Goal: Information Seeking & Learning: Find specific page/section

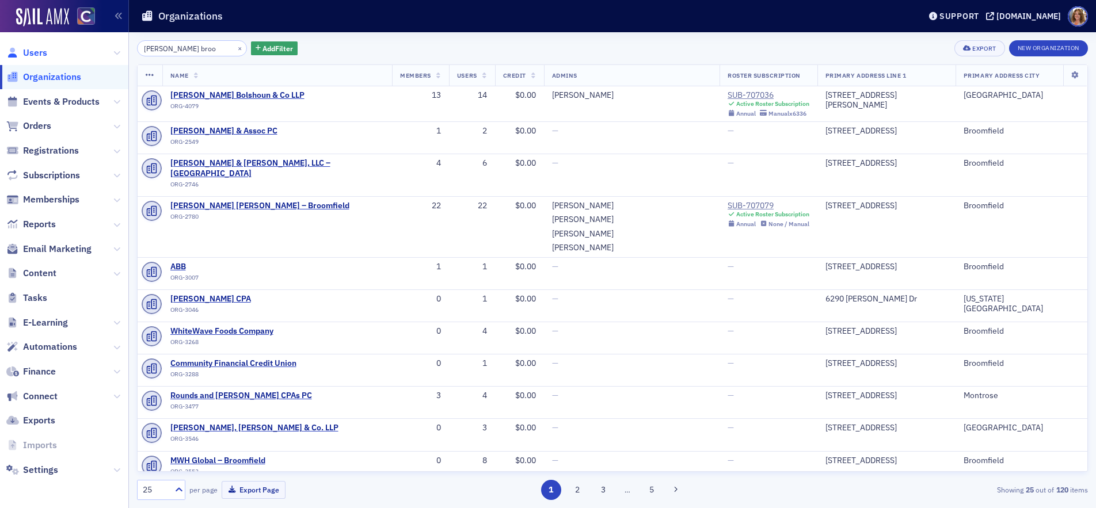
click at [39, 52] on span "Users" at bounding box center [35, 53] width 24 height 13
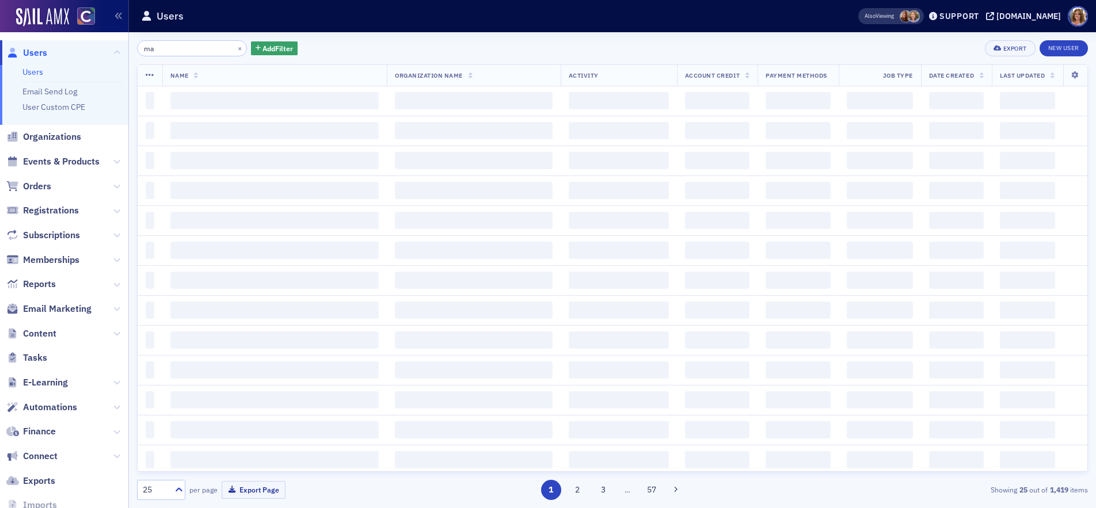
type input "m"
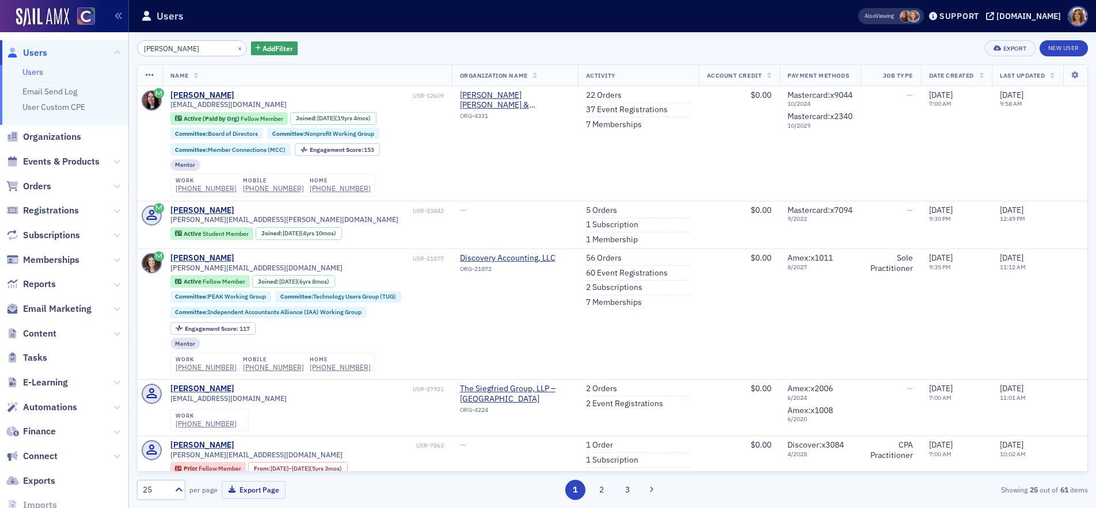
type input "[PERSON_NAME]"
drag, startPoint x: 226, startPoint y: 48, endPoint x: 203, endPoint y: 47, distance: 23.0
click at [235, 48] on button "×" at bounding box center [240, 48] width 10 height 10
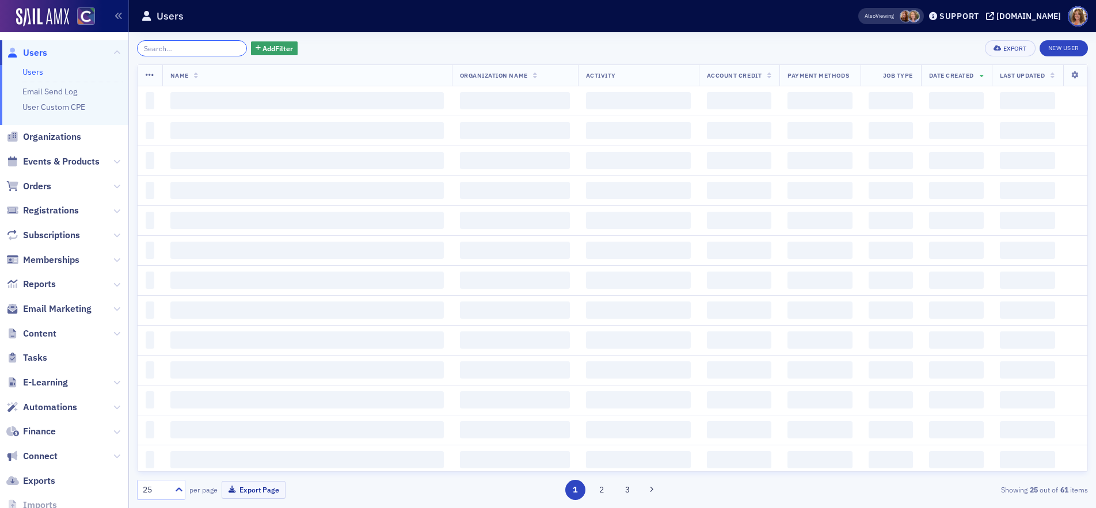
click at [201, 47] on input "search" at bounding box center [192, 48] width 110 height 16
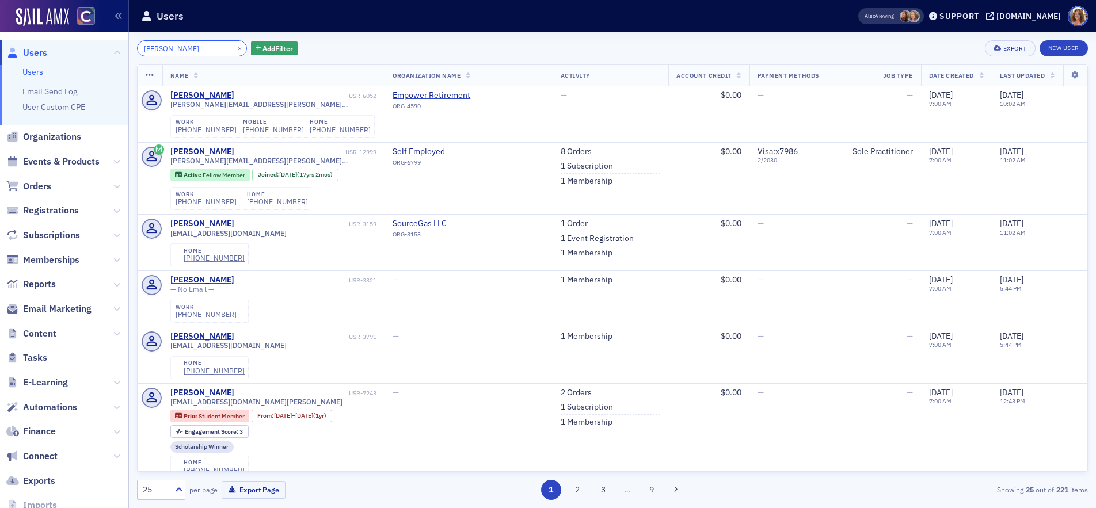
click at [157, 49] on input "[PERSON_NAME]" at bounding box center [192, 48] width 110 height 16
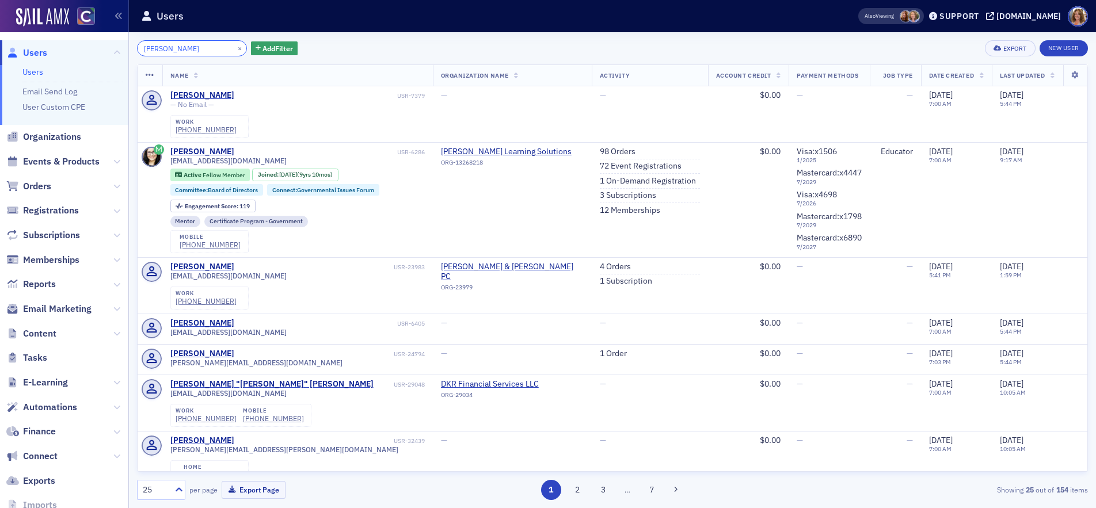
type input "[PERSON_NAME]"
drag, startPoint x: 227, startPoint y: 48, endPoint x: 210, endPoint y: 48, distance: 17.3
click at [235, 48] on button "×" at bounding box center [240, 48] width 10 height 10
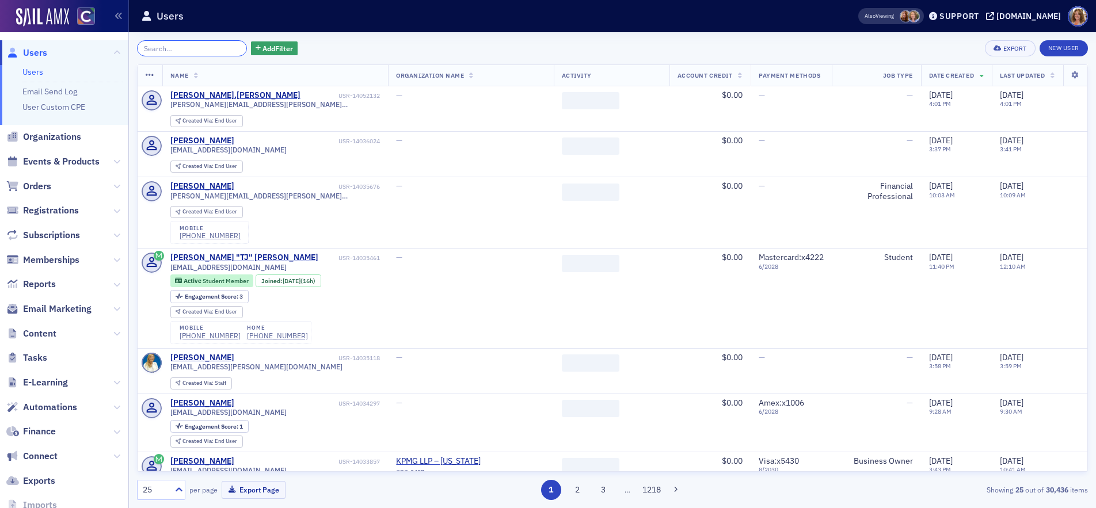
click at [207, 47] on input "search" at bounding box center [192, 48] width 110 height 16
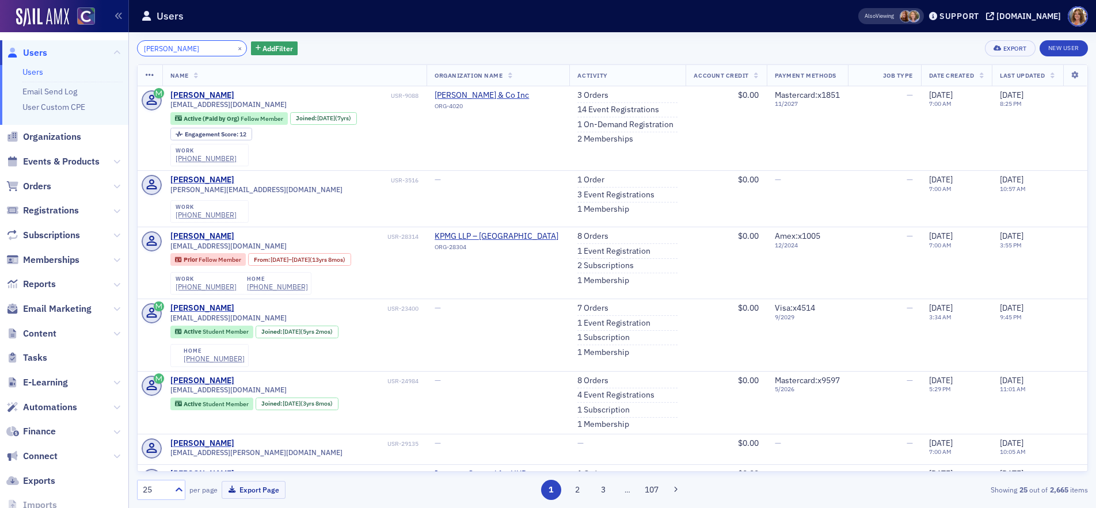
type input "[PERSON_NAME]"
drag, startPoint x: 224, startPoint y: 47, endPoint x: 234, endPoint y: 43, distance: 10.8
click at [235, 47] on button "×" at bounding box center [240, 48] width 10 height 10
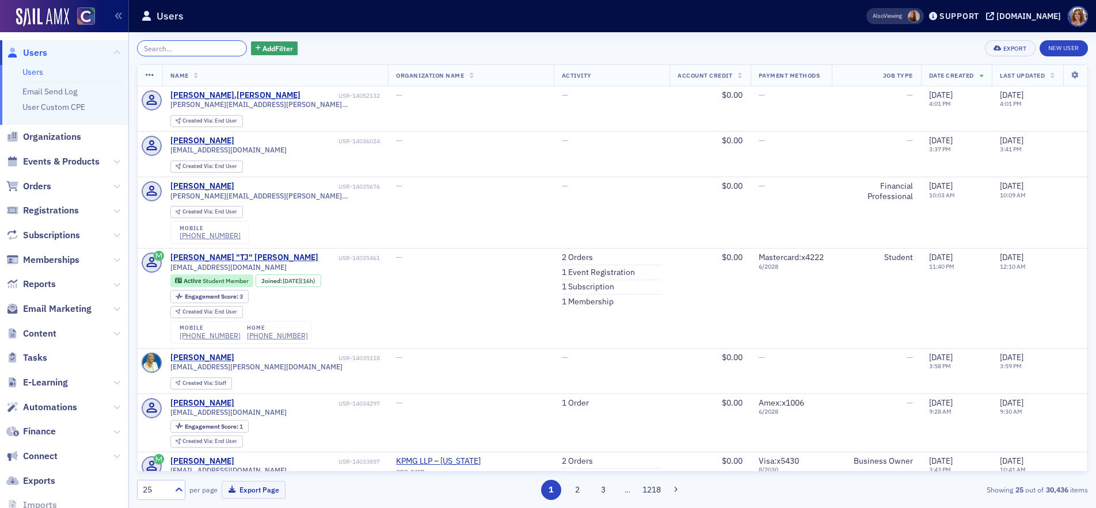
click at [188, 49] on input "search" at bounding box center [192, 48] width 110 height 16
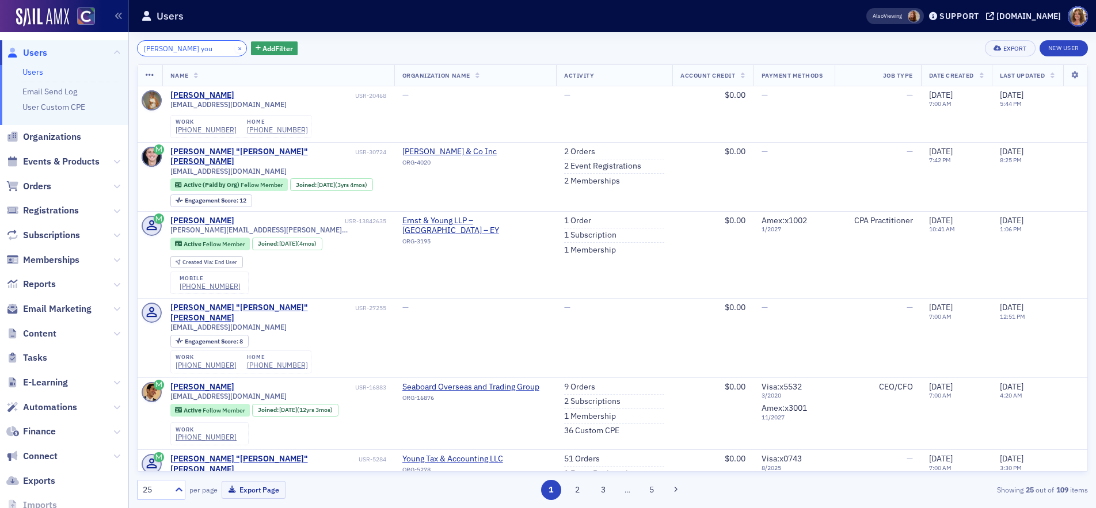
type input "[PERSON_NAME] you"
drag, startPoint x: 226, startPoint y: 47, endPoint x: 207, endPoint y: 47, distance: 19.0
click at [235, 47] on button "×" at bounding box center [240, 48] width 10 height 10
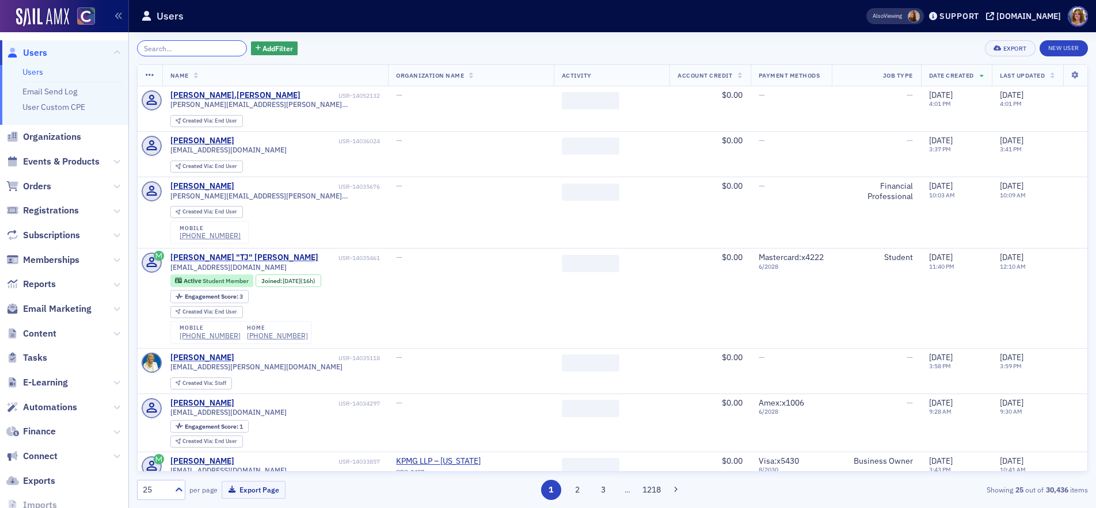
click at [197, 48] on input "search" at bounding box center [192, 48] width 110 height 16
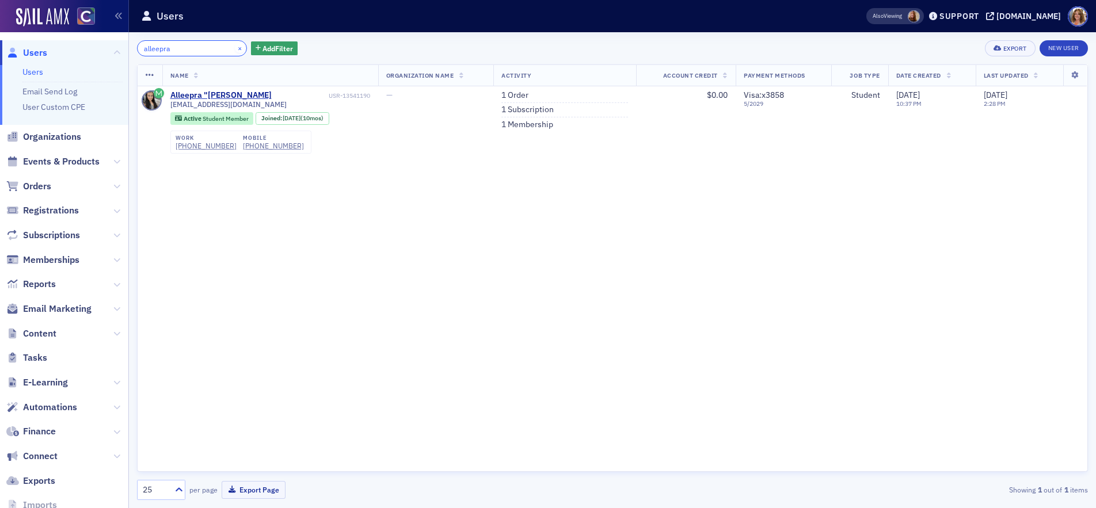
type input "alleepra"
click at [235, 49] on button "×" at bounding box center [240, 48] width 10 height 10
